Goal: Task Accomplishment & Management: Use online tool/utility

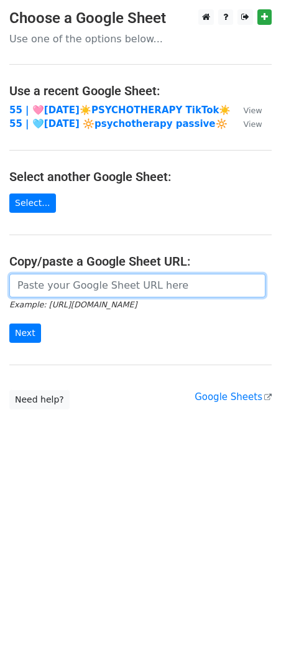
click at [113, 286] on input "url" at bounding box center [137, 286] width 256 height 24
paste input "[URL][DOMAIN_NAME]"
type input "[URL][DOMAIN_NAME]"
click at [9, 323] on input "Next" at bounding box center [25, 332] width 32 height 19
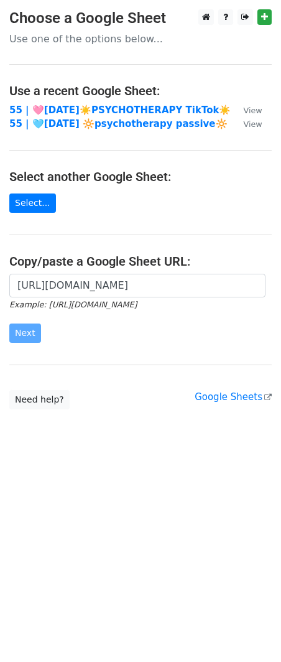
scroll to position [0, 0]
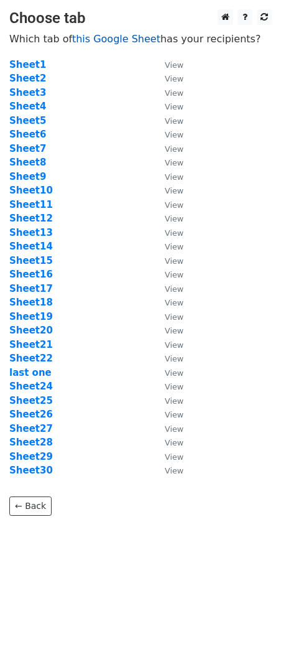
click at [118, 37] on link "this Google Sheet" at bounding box center [116, 39] width 88 height 12
click at [25, 65] on strong "Sheet1" at bounding box center [27, 64] width 37 height 11
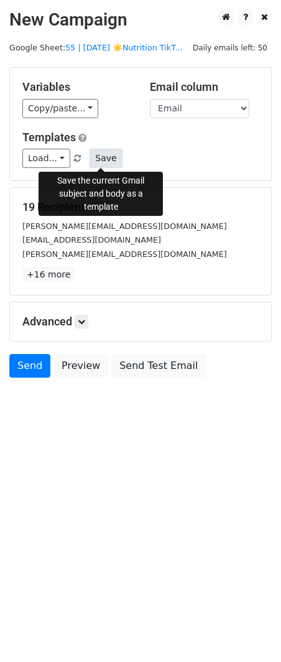
click at [109, 158] on button "Save" at bounding box center [106, 158] width 32 height 19
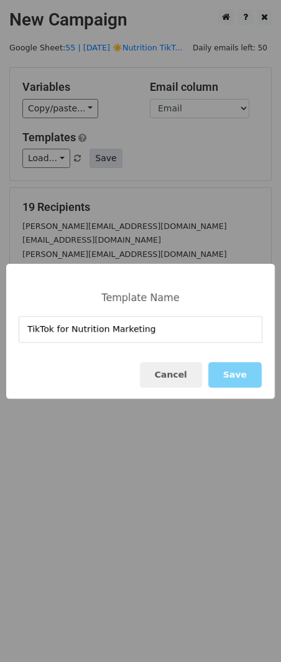
type input "TikTok for Nutrition Marketing"
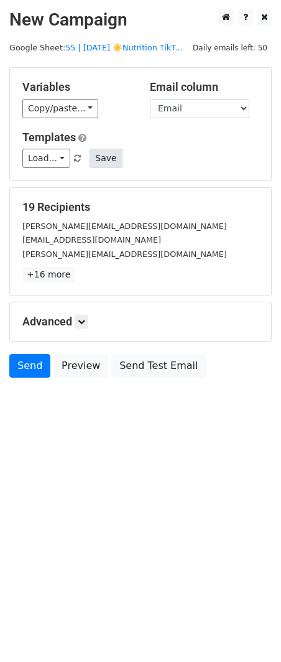
click at [101, 159] on button "Save" at bounding box center [106, 158] width 32 height 19
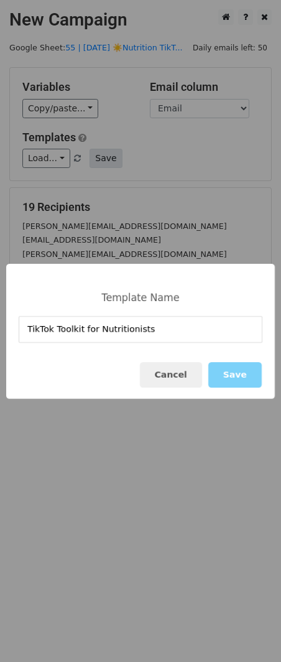
type input "TikTok Toolkit for Nutritionists"
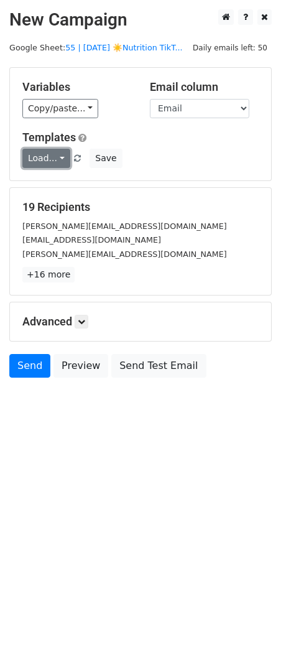
click at [55, 159] on link "Load..." at bounding box center [46, 158] width 48 height 19
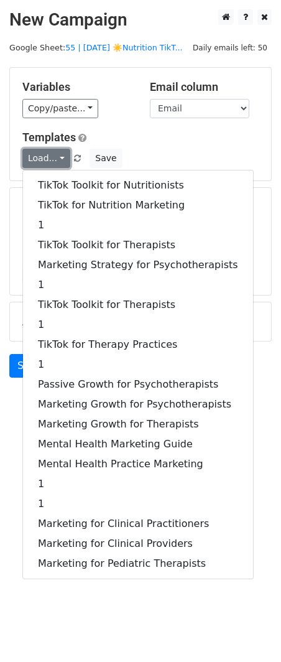
click at [55, 159] on link "Load..." at bounding box center [46, 158] width 48 height 19
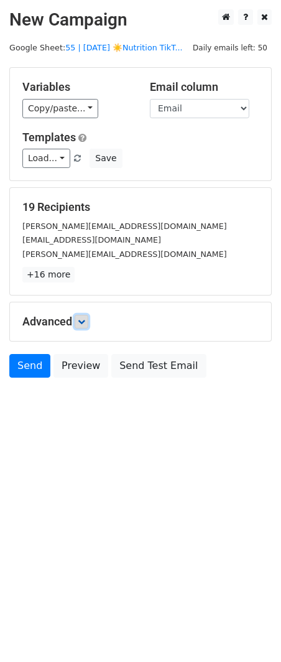
click at [85, 321] on icon at bounding box center [81, 321] width 7 height 7
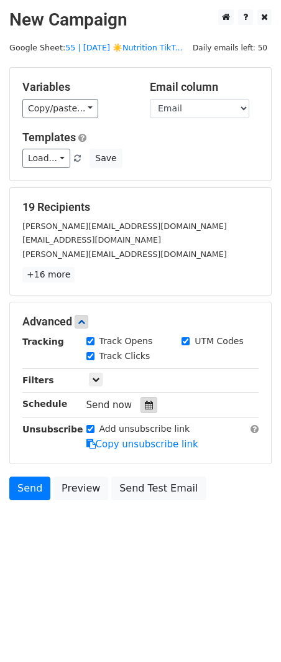
click at [145, 406] on icon at bounding box center [149, 405] width 8 height 9
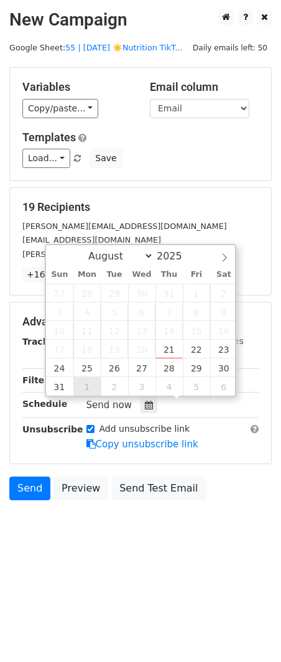
type input "2025-09-01 12:00"
select select "8"
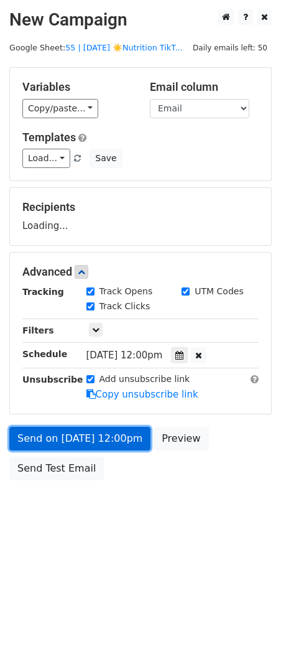
click at [81, 430] on link "Send on Sep 1 at 12:00pm" at bounding box center [79, 439] width 141 height 24
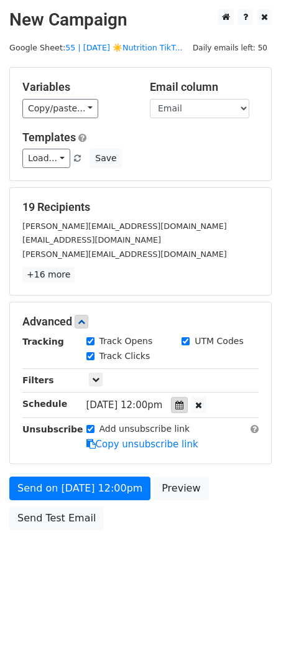
click at [183, 404] on icon at bounding box center [179, 405] width 8 height 9
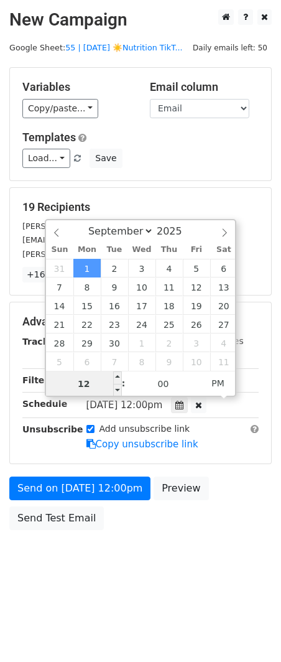
click at [95, 387] on input "12" at bounding box center [84, 383] width 76 height 25
type input "8"
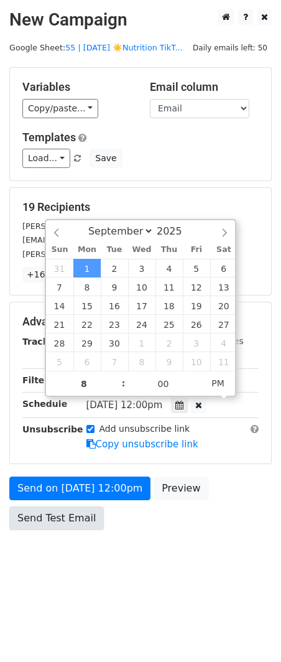
type input "2025-09-01 20:00"
click at [62, 508] on link "Send Test Email" at bounding box center [56, 518] width 95 height 24
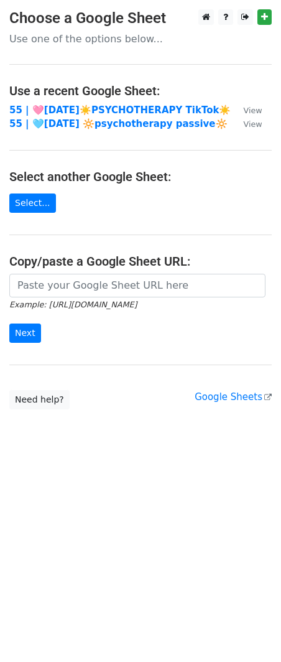
click at [82, 269] on main "Choose a Google Sheet Use one of the options below... Use a recent Google Sheet…" at bounding box center [140, 209] width 281 height 400
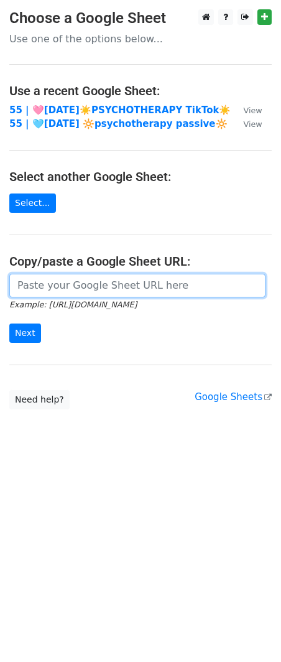
click at [65, 280] on input "url" at bounding box center [137, 286] width 256 height 24
paste input "https://docs.google.com/spreadsheets/d/1-rSBaw5iL6oWEAhXrlhsh2jDwqk7NK5iV-E4Kh8…"
type input "https://docs.google.com/spreadsheets/d/1-rSBaw5iL6oWEAhXrlhsh2jDwqk7NK5iV-E4Kh8…"
click at [9, 323] on input "Next" at bounding box center [25, 332] width 32 height 19
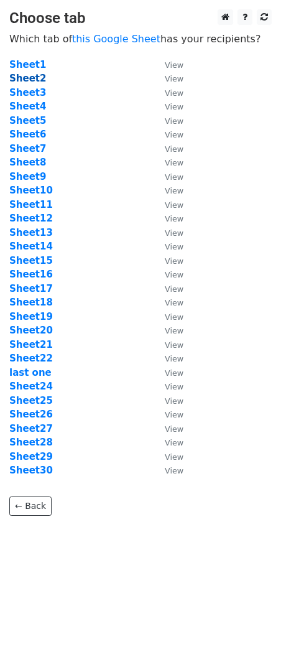
click at [35, 81] on strong "Sheet2" at bounding box center [27, 78] width 37 height 11
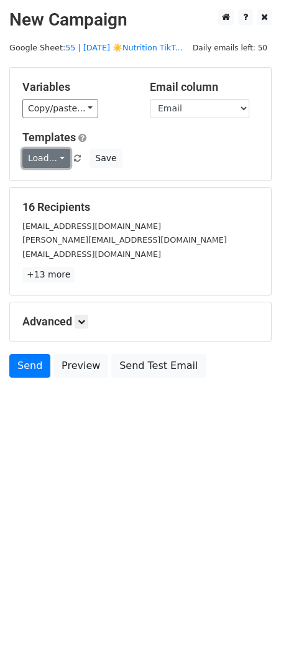
click at [49, 162] on link "Load..." at bounding box center [46, 158] width 48 height 19
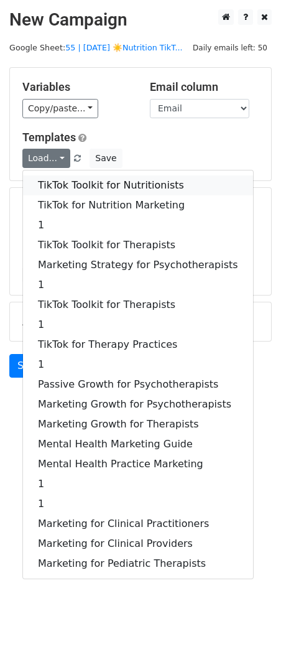
click at [55, 179] on link "TikTok Toolkit for Nutritionists" at bounding box center [138, 185] width 230 height 20
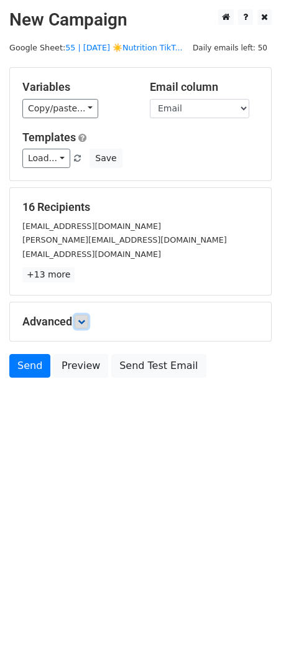
click at [82, 321] on icon at bounding box center [81, 321] width 7 height 7
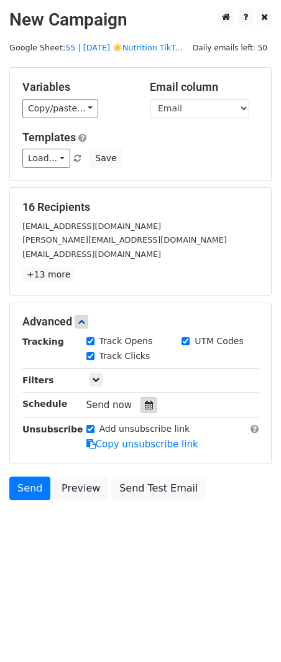
click at [145, 402] on icon at bounding box center [149, 405] width 8 height 9
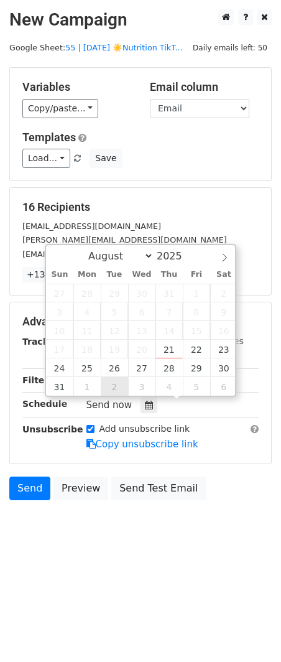
type input "2025-09-02 12:00"
select select "8"
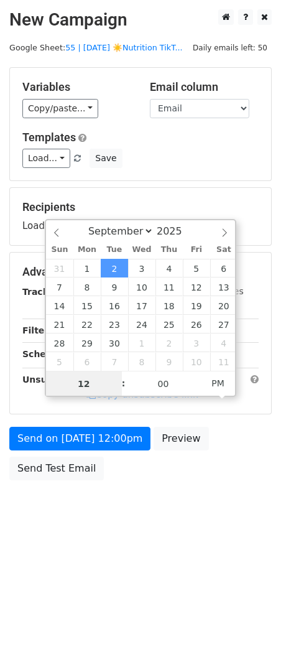
type input "8"
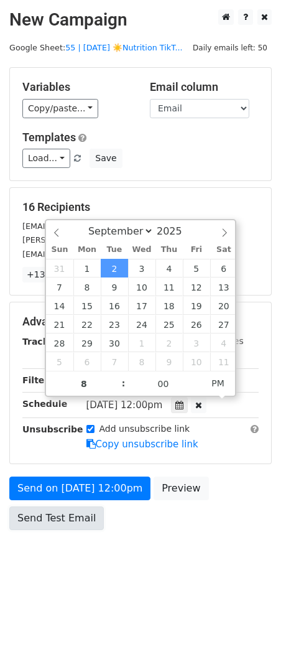
type input "2025-09-02 20:00"
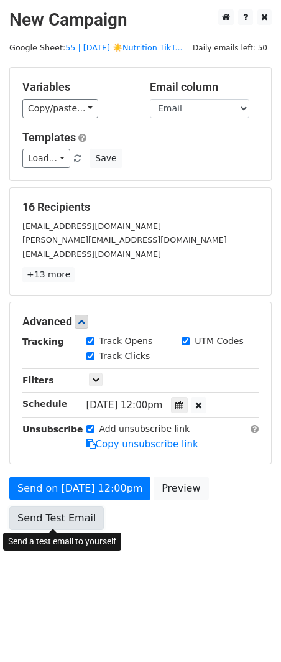
click at [53, 521] on link "Send Test Email" at bounding box center [56, 518] width 95 height 24
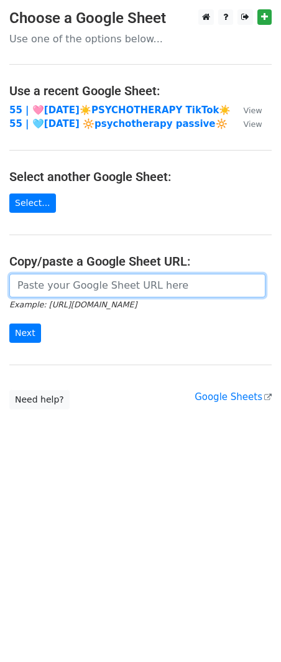
click at [102, 280] on input "url" at bounding box center [137, 286] width 256 height 24
paste input "https://docs.google.com/spreadsheets/d/1-rSBaw5iL6oWEAhXrlhsh2jDwqk7NK5iV-E4Kh8…"
type input "https://docs.google.com/spreadsheets/d/1-rSBaw5iL6oWEAhXrlhsh2jDwqk7NK5iV-E4Kh8…"
click at [9, 323] on input "Next" at bounding box center [25, 332] width 32 height 19
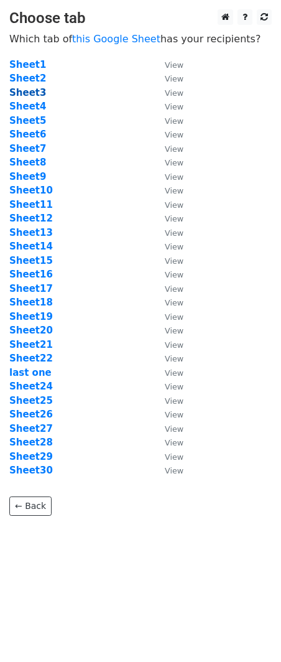
click at [35, 94] on strong "Sheet3" at bounding box center [27, 92] width 37 height 11
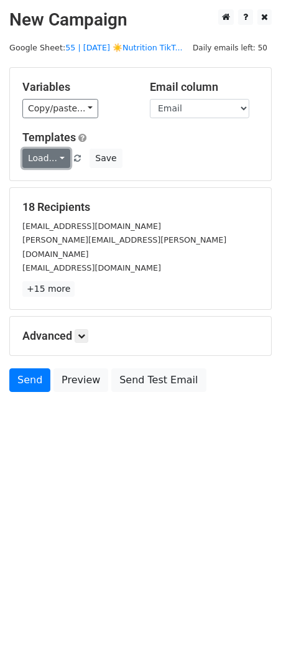
click at [54, 159] on link "Load..." at bounding box center [46, 158] width 48 height 19
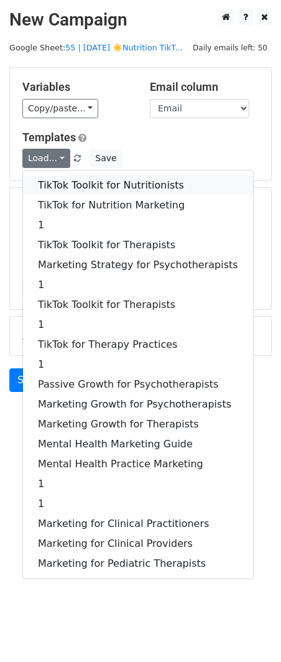
click at [56, 186] on link "TikTok Toolkit for Nutritionists" at bounding box center [138, 185] width 230 height 20
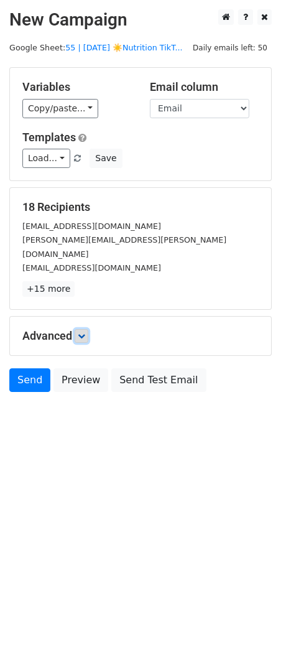
click at [88, 329] on link at bounding box center [82, 336] width 14 height 14
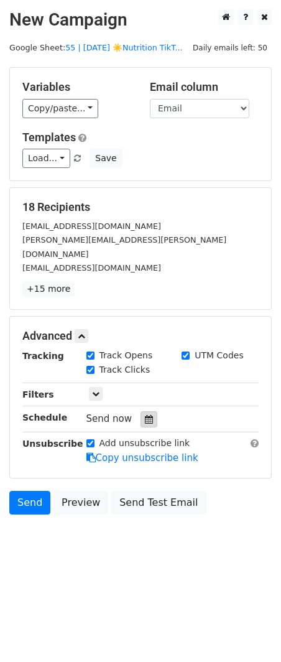
click at [145, 415] on icon at bounding box center [149, 419] width 8 height 9
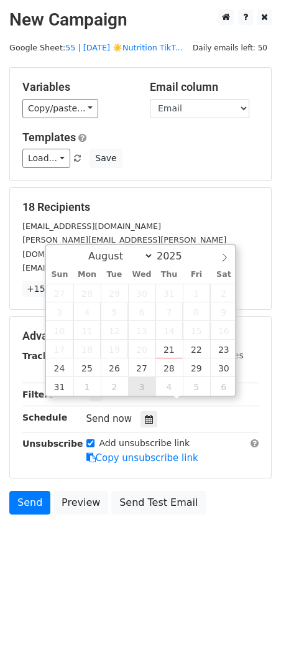
type input "2025-09-03 12:00"
select select "8"
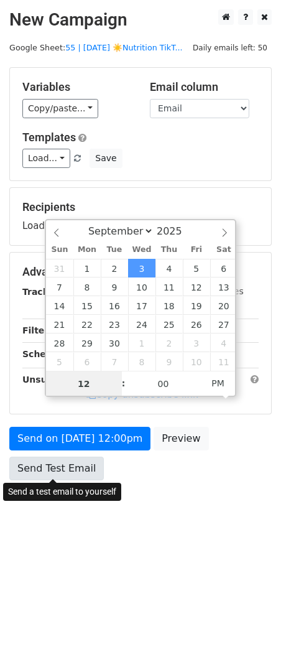
type input "9"
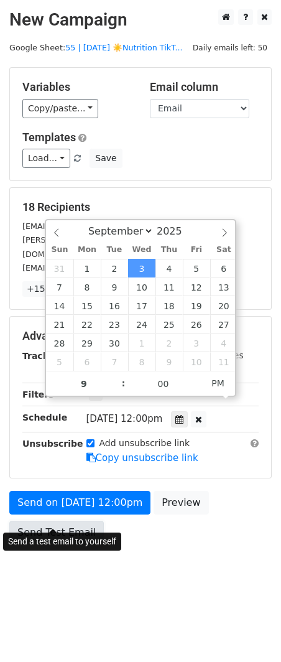
type input "2025-09-03 21:00"
click at [52, 521] on link "Send Test Email" at bounding box center [56, 533] width 95 height 24
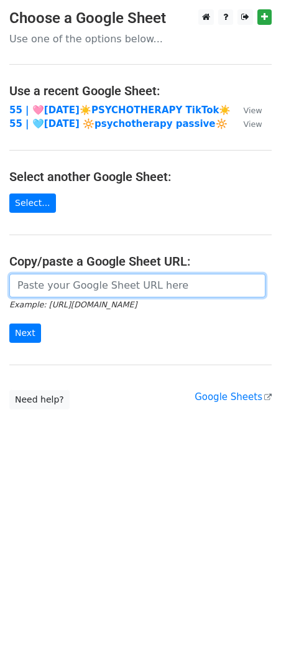
click at [81, 287] on input "url" at bounding box center [137, 286] width 256 height 24
paste input "https://docs.google.com/spreadsheets/d/1-rSBaw5iL6oWEAhXrlhsh2jDwqk7NK5iV-E4Kh8…"
type input "https://docs.google.com/spreadsheets/d/1-rSBaw5iL6oWEAhXrlhsh2jDwqk7NK5iV-E4Kh8…"
click at [9, 323] on input "Next" at bounding box center [25, 332] width 32 height 19
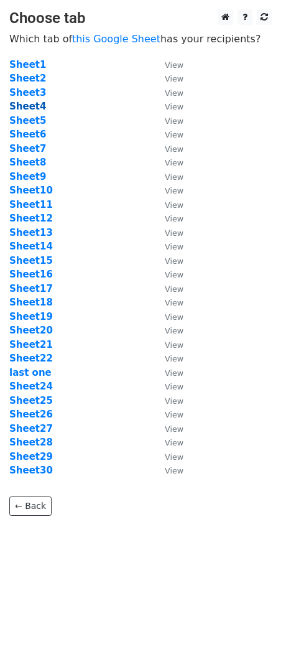
click at [39, 108] on strong "Sheet4" at bounding box center [27, 106] width 37 height 11
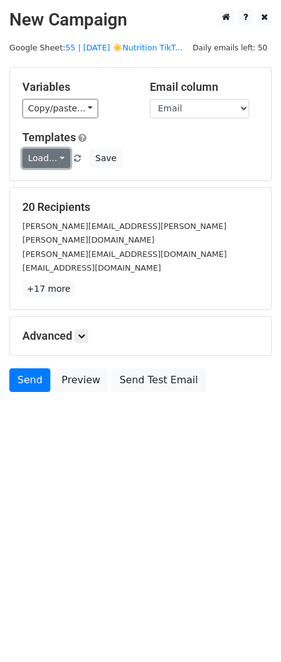
click at [44, 155] on link "Load..." at bounding box center [46, 158] width 48 height 19
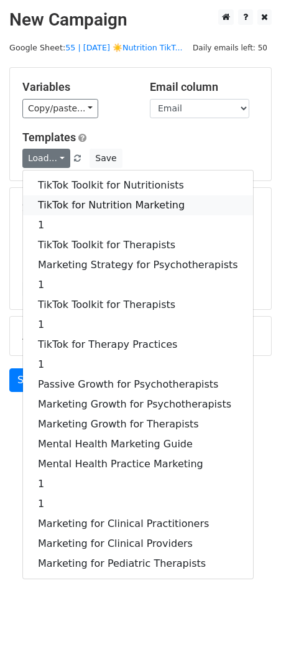
click at [54, 197] on link "TikTok for Nutrition Marketing" at bounding box center [138, 205] width 230 height 20
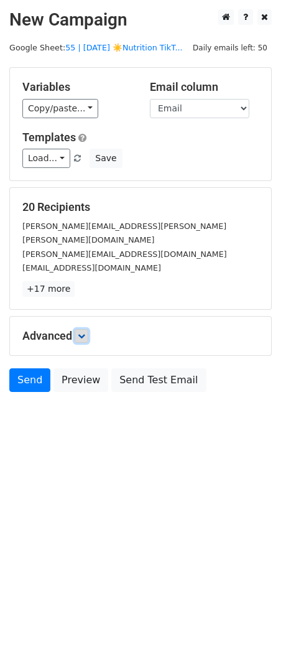
click at [84, 332] on icon at bounding box center [81, 335] width 7 height 7
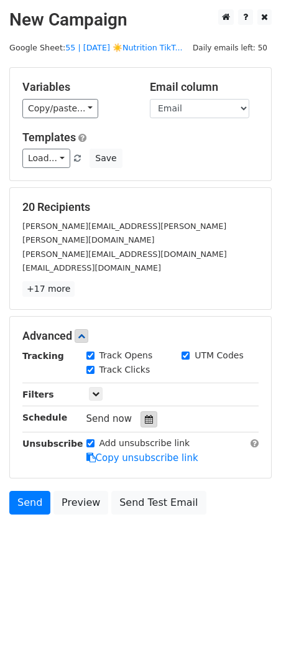
click at [145, 415] on icon at bounding box center [149, 419] width 8 height 9
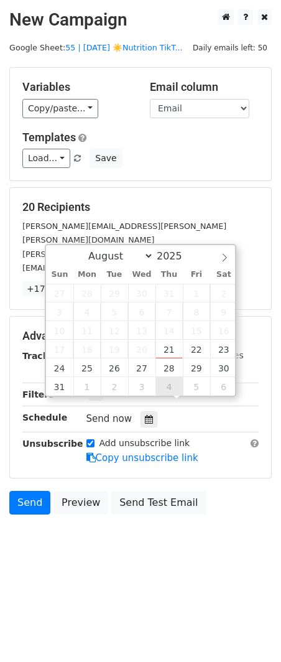
type input "2025-09-04 12:00"
select select "8"
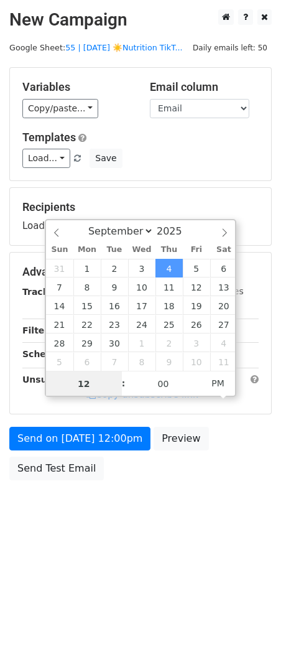
type input "8"
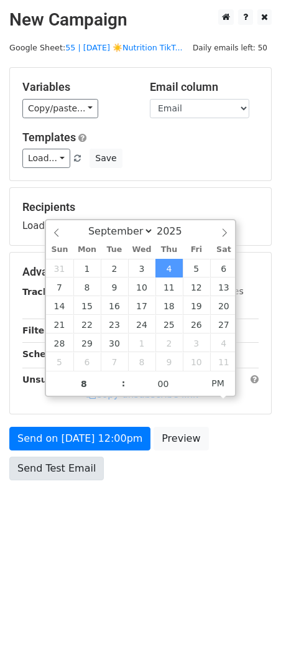
type input "2025-09-04 20:00"
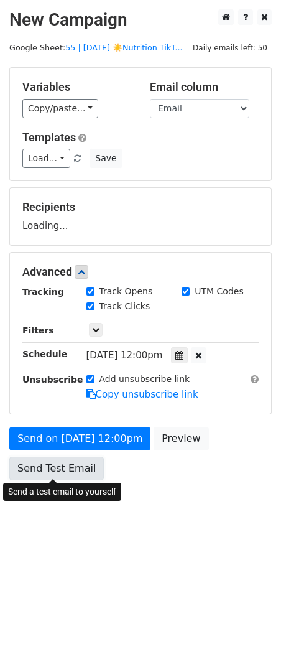
click at [69, 475] on link "Send Test Email" at bounding box center [56, 469] width 95 height 24
click at [78, 470] on link "Send Test Email" at bounding box center [56, 469] width 95 height 24
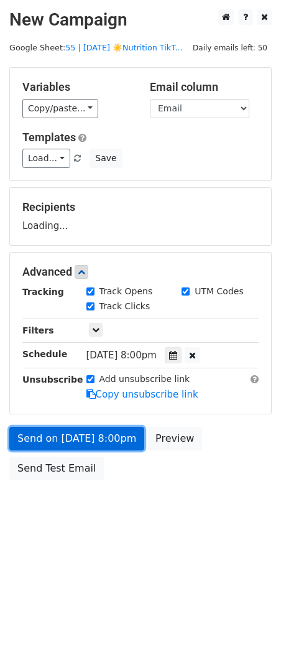
click at [80, 435] on link "Send on Sep 4 at 8:00pm" at bounding box center [76, 439] width 135 height 24
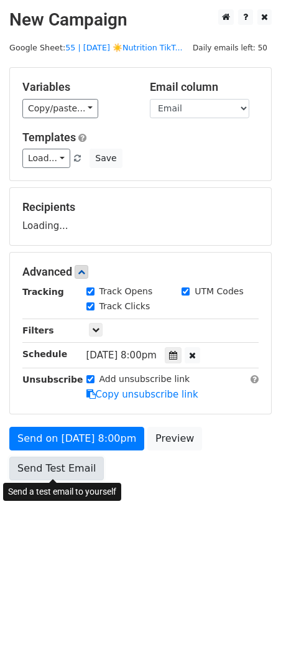
click at [70, 463] on link "Send Test Email" at bounding box center [56, 469] width 95 height 24
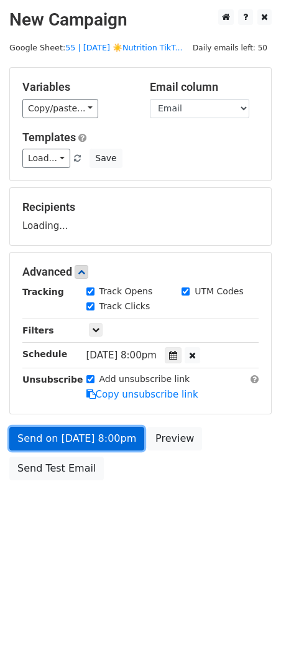
click at [81, 434] on link "Send on Sep 4 at 8:00pm" at bounding box center [76, 439] width 135 height 24
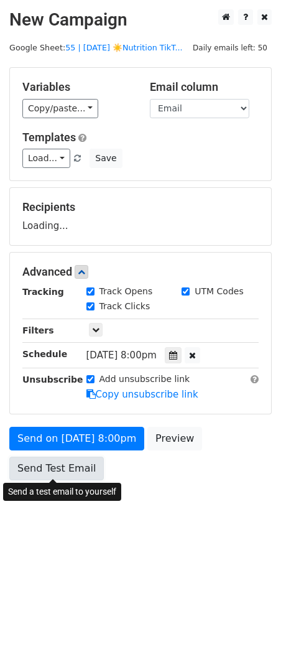
click at [67, 471] on link "Send Test Email" at bounding box center [56, 469] width 95 height 24
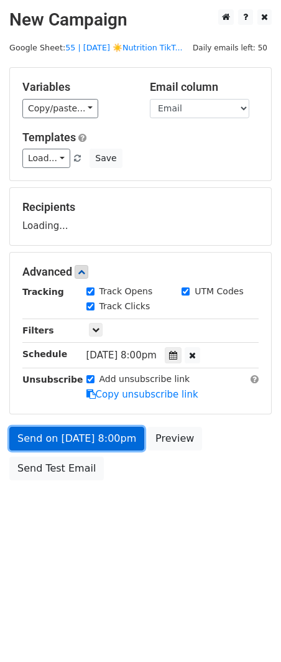
click at [73, 434] on link "Send on Sep 4 at 8:00pm" at bounding box center [76, 439] width 135 height 24
